Goal: Task Accomplishment & Management: Complete application form

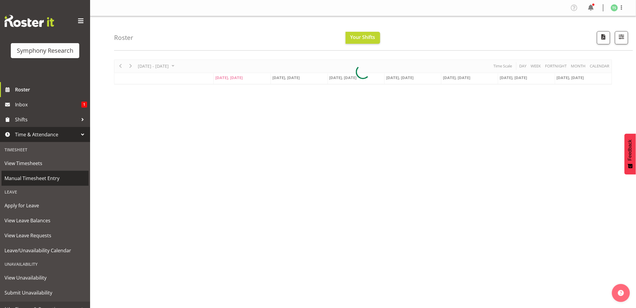
click at [29, 176] on span "Manual Timesheet Entry" at bounding box center [45, 178] width 81 height 9
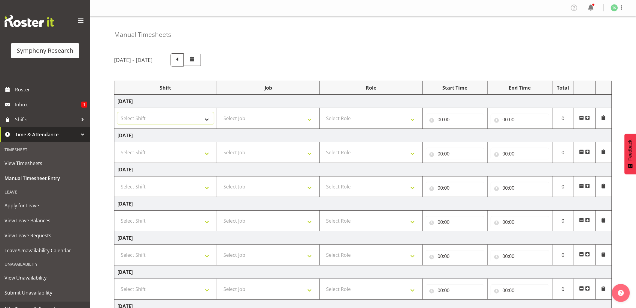
click at [206, 124] on select "Select Shift !!Weekend Residential (Roster IT Shift Label) *Business 9/10am ~ 4…" at bounding box center [165, 119] width 96 height 12
select select "48116"
click at [117, 113] on select "Select Shift !!Weekend Residential (Roster IT Shift Label) *Business 9/10am ~ 4…" at bounding box center [165, 119] width 96 height 12
click at [307, 122] on select "Select Job 550060 IF Admin 553492 World Poll Australia Wave 2 2025 553500 BFM J…" at bounding box center [268, 119] width 96 height 12
select select "10420"
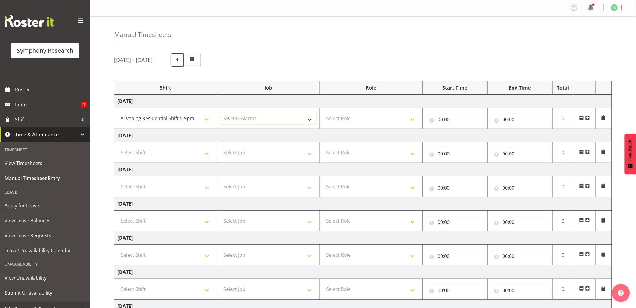
click at [220, 113] on select "Select Job 550060 IF Admin 553492 World Poll Australia Wave 2 2025 553500 BFM J…" at bounding box center [268, 119] width 96 height 12
drag, startPoint x: 411, startPoint y: 120, endPoint x: 412, endPoint y: 124, distance: 3.4
click at [411, 120] on select "Select Role Briefing Interviewing" at bounding box center [371, 119] width 96 height 12
select select "47"
click at [323, 113] on select "Select Role Briefing Interviewing" at bounding box center [371, 119] width 96 height 12
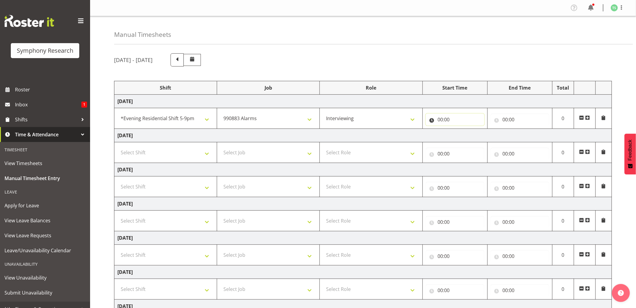
click at [442, 121] on input "00:00" at bounding box center [455, 120] width 59 height 12
click at [466, 136] on select "00 01 02 03 04 05 06 07 08 09 10 11 12 13 14 15 16 17 18 19 20 21 22 23" at bounding box center [467, 135] width 14 height 12
select select "17"
click at [460, 130] on select "00 01 02 03 04 05 06 07 08 09 10 11 12 13 14 15 16 17 18 19 20 21 22 23" at bounding box center [467, 135] width 14 height 12
type input "17:00"
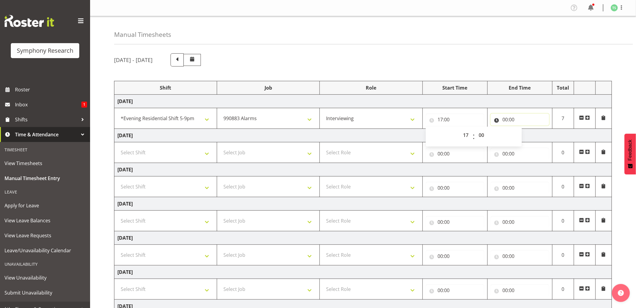
click at [505, 119] on input "00:00" at bounding box center [519, 120] width 59 height 12
click at [530, 127] on div "00 01 02 03 04 05 06 07 08 09 10 11 12 13 14 15 16 17 18 19 20 21 22 23 : 00 01…" at bounding box center [538, 136] width 96 height 21
click at [531, 133] on select "00 01 02 03 04 05 06 07 08 09 10 11 12 13 14 15 16 17 18 19 20 21 22 23" at bounding box center [532, 135] width 14 height 12
select select "21"
click at [525, 130] on select "00 01 02 03 04 05 06 07 08 09 10 11 12 13 14 15 16 17 18 19 20 21 22 23" at bounding box center [532, 135] width 14 height 12
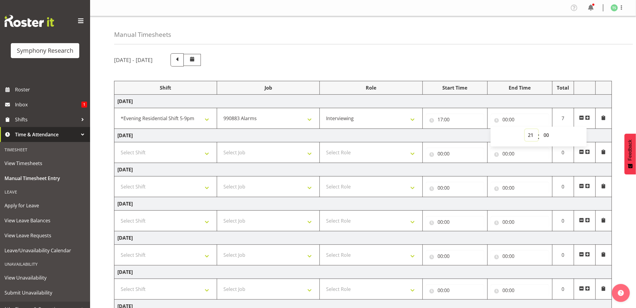
type input "21:00"
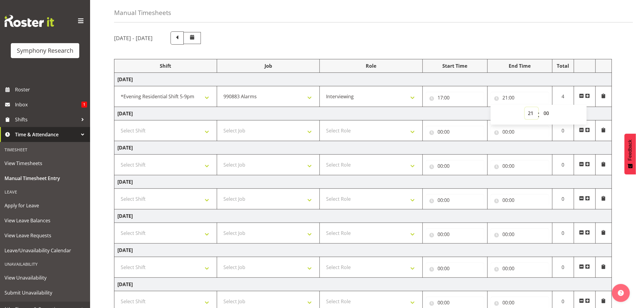
scroll to position [68, 0]
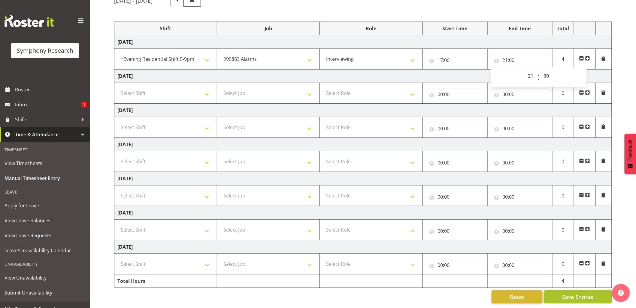
click at [562, 293] on span "Save Entries" at bounding box center [577, 297] width 31 height 8
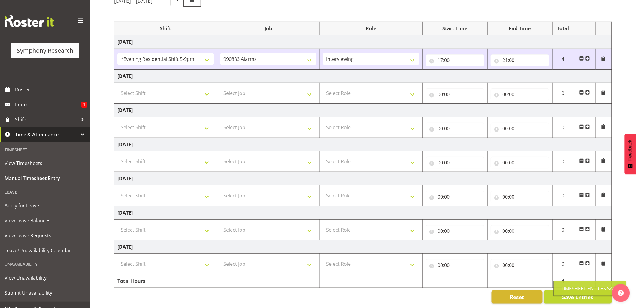
click at [571, 290] on div "Timesheet Entries Save" at bounding box center [590, 288] width 58 height 7
click at [572, 288] on div "Timesheet Entries Save" at bounding box center [590, 288] width 58 height 7
click at [572, 287] on div "Timesheet Entries Save" at bounding box center [590, 288] width 58 height 7
click at [624, 184] on div "August 11th - August 17th 2025 Shift Job Role Start Time End Time Total Monday …" at bounding box center [375, 148] width 522 height 319
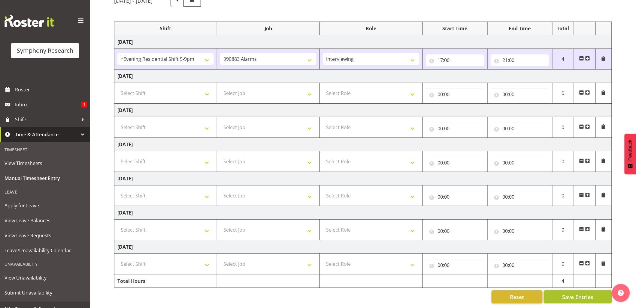
click at [573, 293] on span "Save Entries" at bounding box center [577, 297] width 31 height 8
click at [625, 105] on div "August 11th - August 17th 2025 Shift Job Role Start Time End Time Total Monday …" at bounding box center [375, 148] width 522 height 319
click at [565, 291] on button "Save Entries" at bounding box center [577, 297] width 68 height 13
drag, startPoint x: 576, startPoint y: 289, endPoint x: 580, endPoint y: 284, distance: 6.8
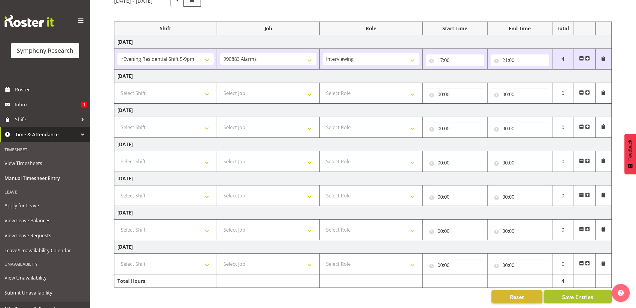
click at [576, 293] on span "Save Entries" at bounding box center [577, 297] width 31 height 8
click at [579, 286] on div "Timesheet Entries Save" at bounding box center [590, 288] width 58 height 7
click at [580, 286] on div "Timesheet Entries Save" at bounding box center [590, 288] width 58 height 7
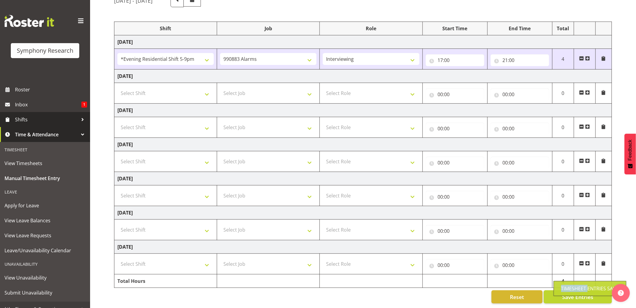
click at [24, 119] on span "Shifts" at bounding box center [46, 119] width 63 height 9
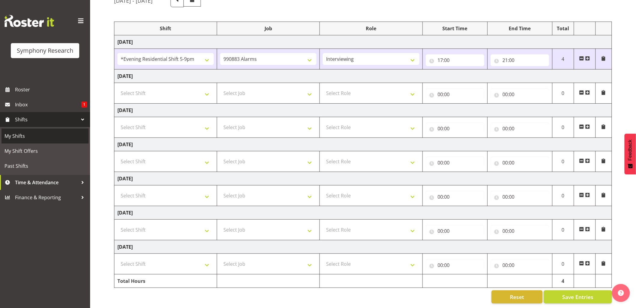
drag, startPoint x: 20, startPoint y: 133, endPoint x: 47, endPoint y: 139, distance: 27.7
click at [21, 133] on span "My Shifts" at bounding box center [45, 136] width 81 height 9
